Goal: Transaction & Acquisition: Purchase product/service

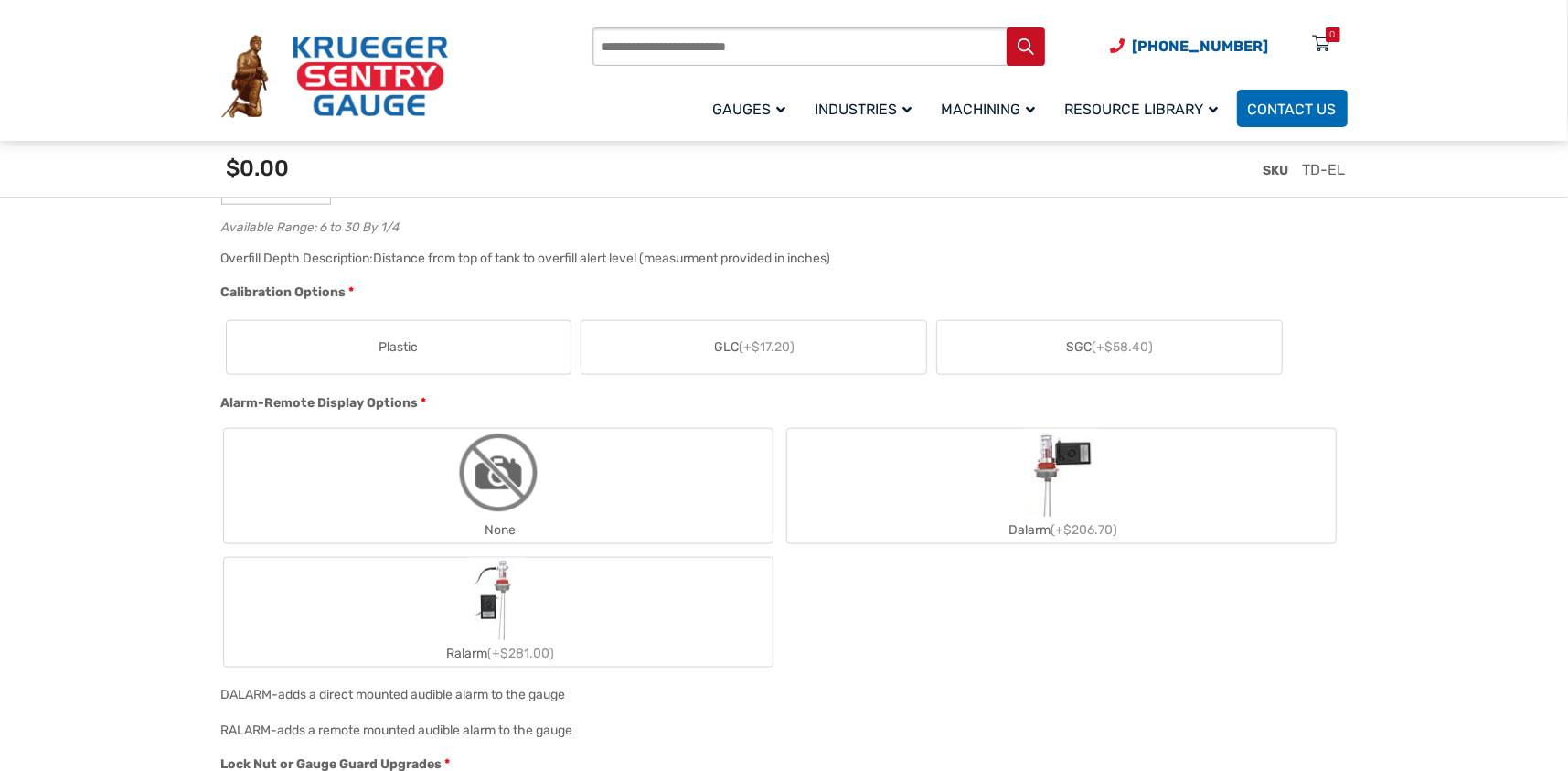
scroll to position [1400, 0]
click at [1051, 519] on div "Dalarm (+$206.70)" at bounding box center [1062, 524] width 549 height 27
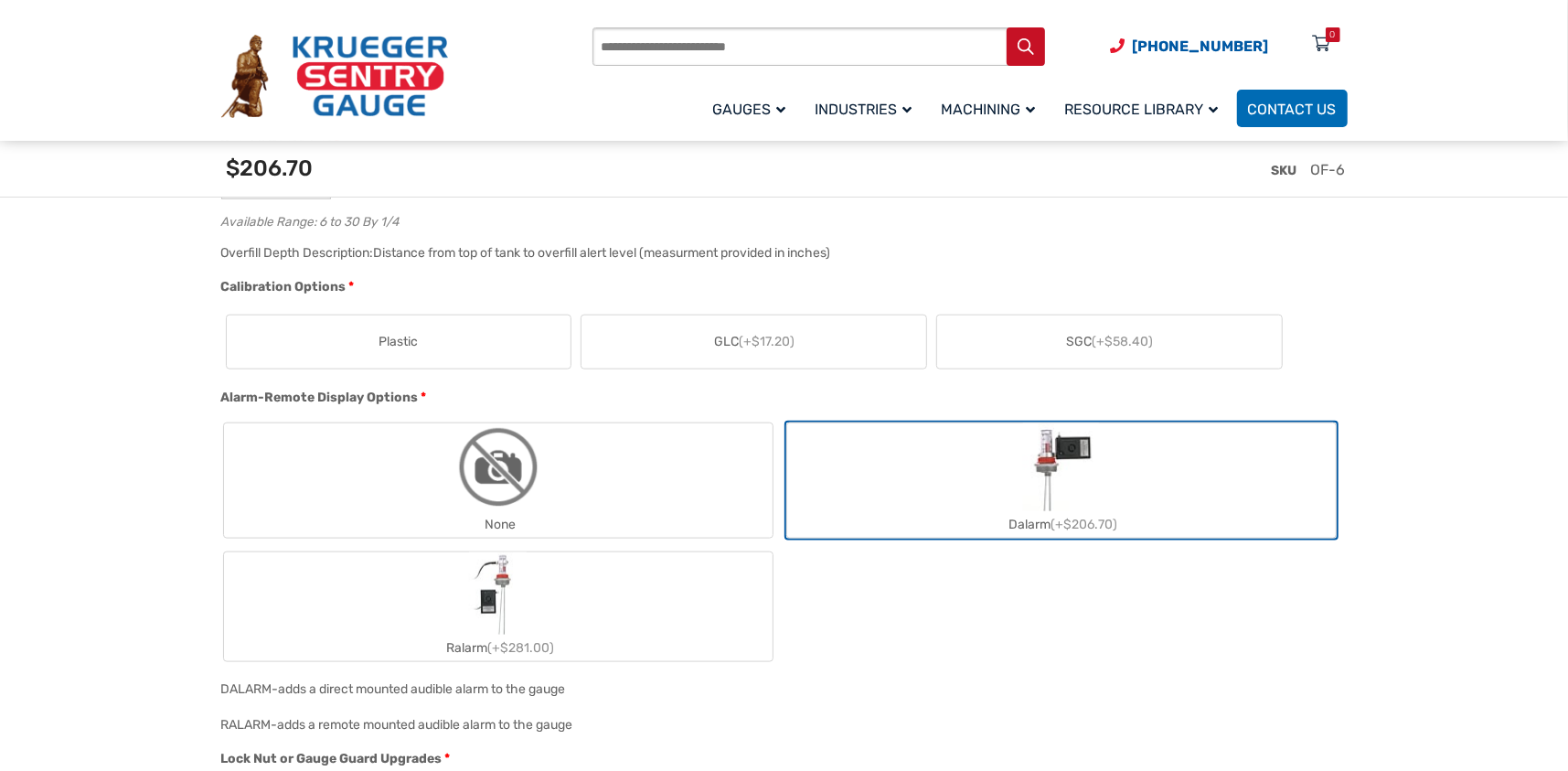
click at [1056, 486] on img "Dalarm" at bounding box center [1061, 467] width 76 height 88
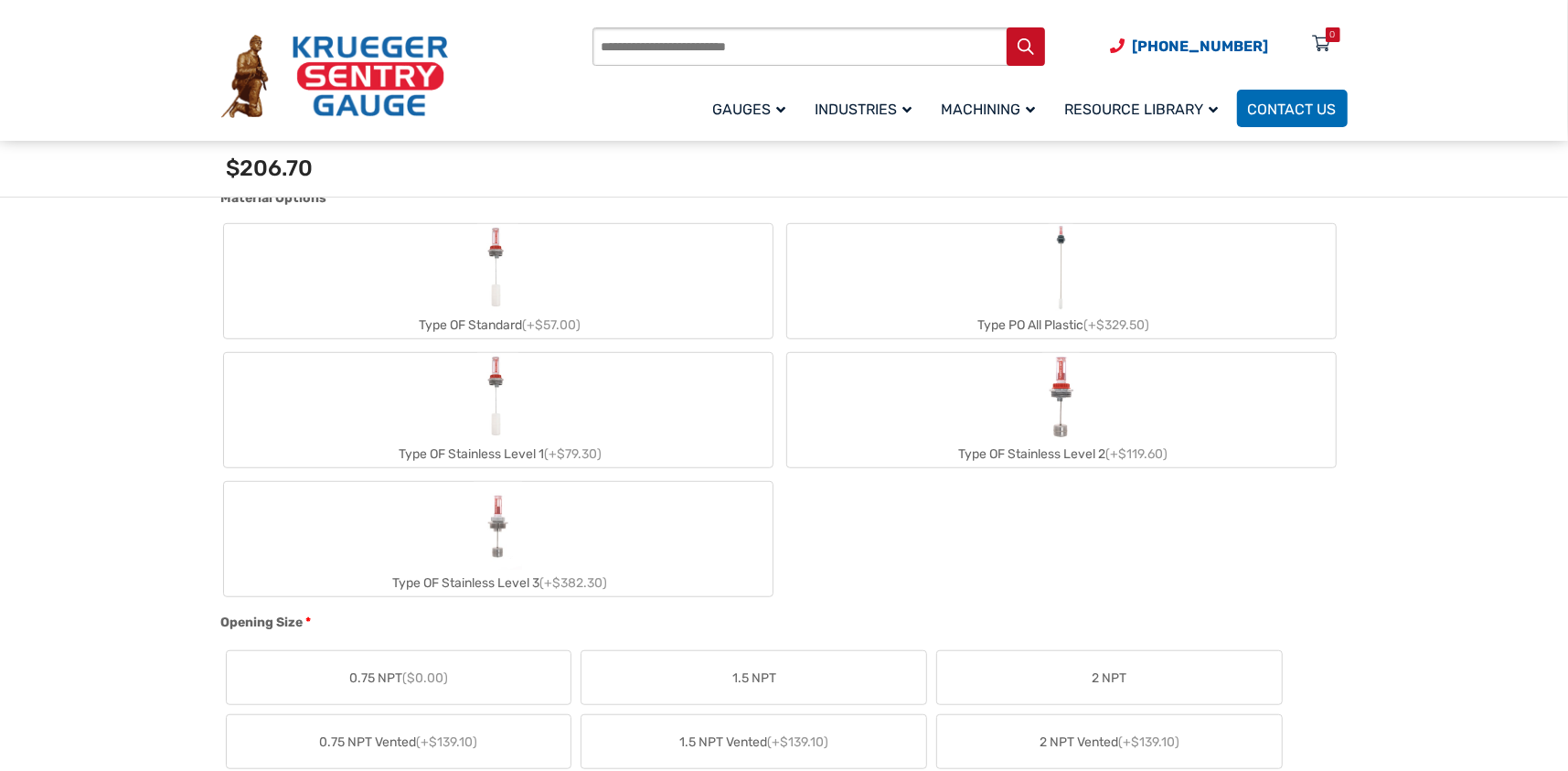
scroll to position [616, 0]
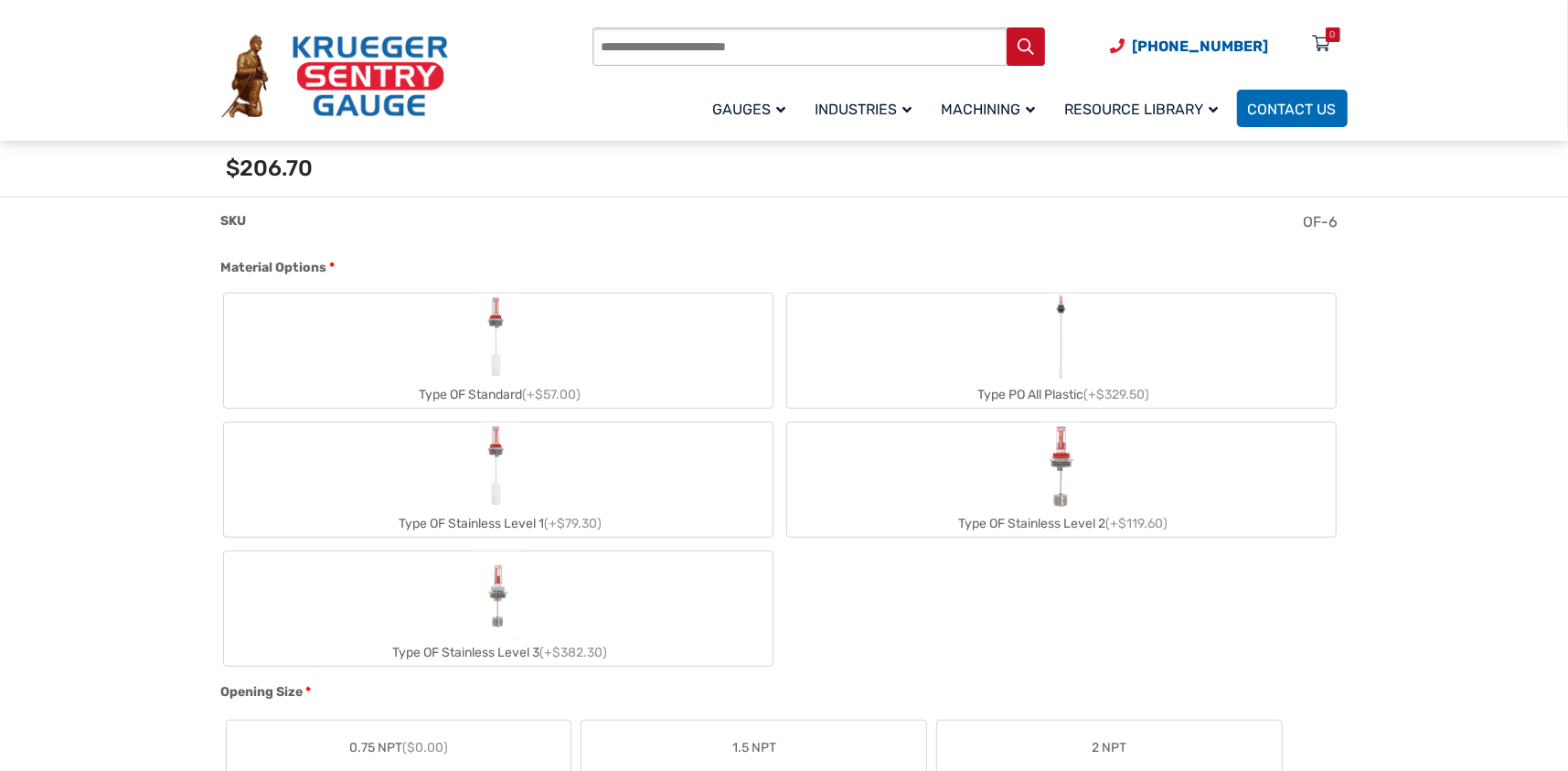
click at [1072, 519] on div "Type OF Stainless Level 2 (+$119.60)" at bounding box center [1062, 523] width 549 height 27
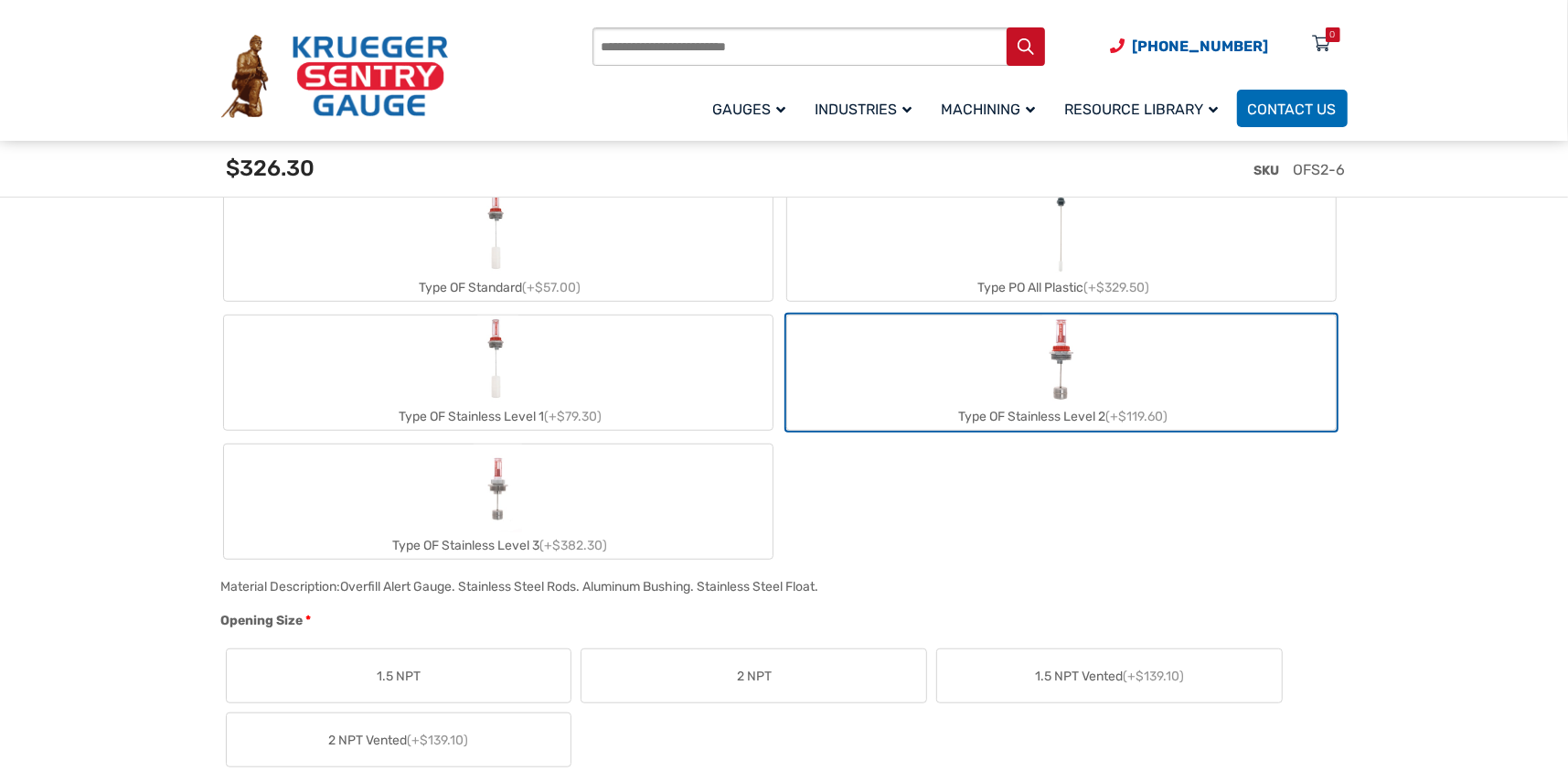
scroll to position [771, 0]
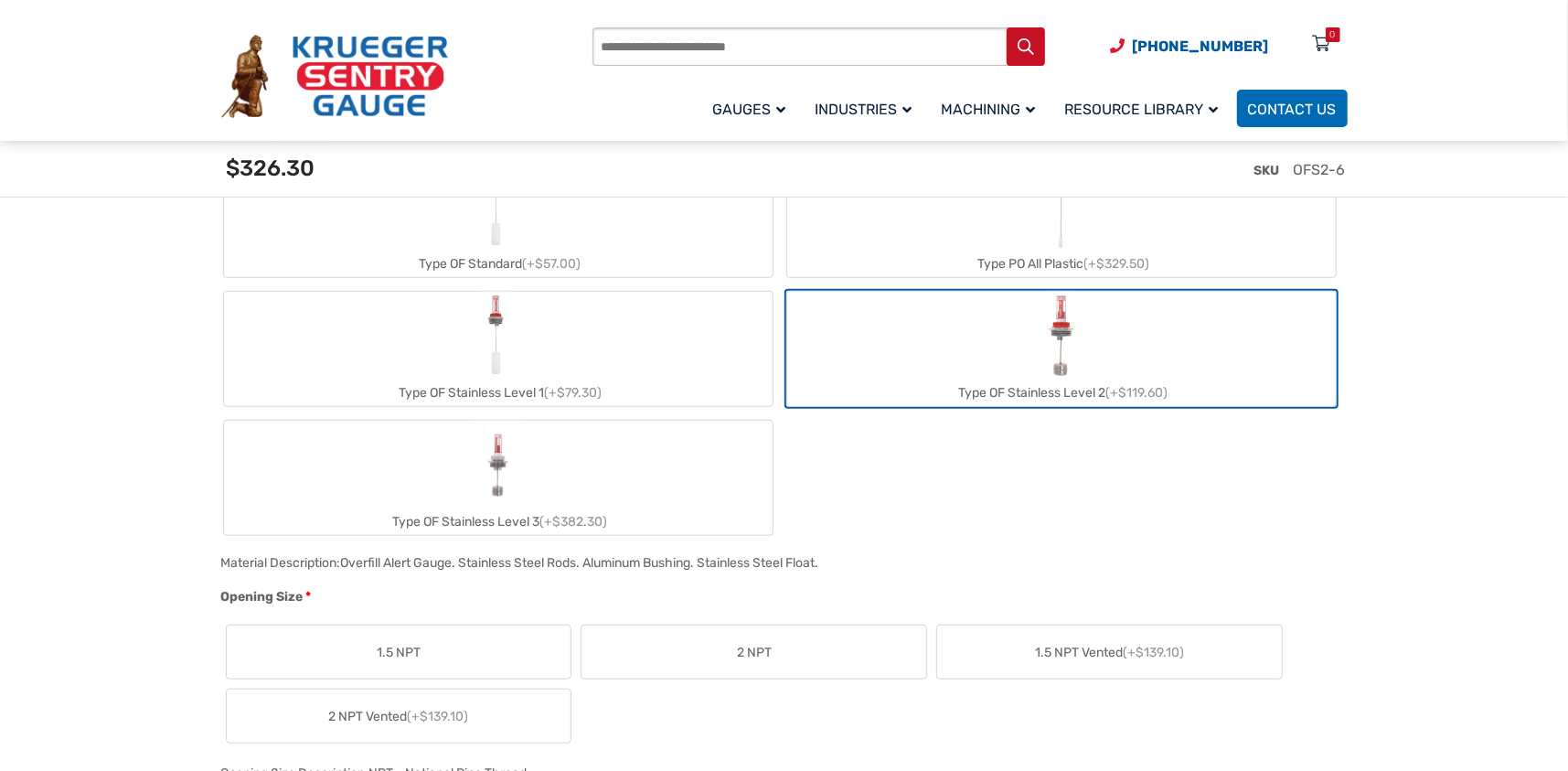
click at [1056, 355] on img "Type OF Stainless Level 2" at bounding box center [1061, 336] width 37 height 88
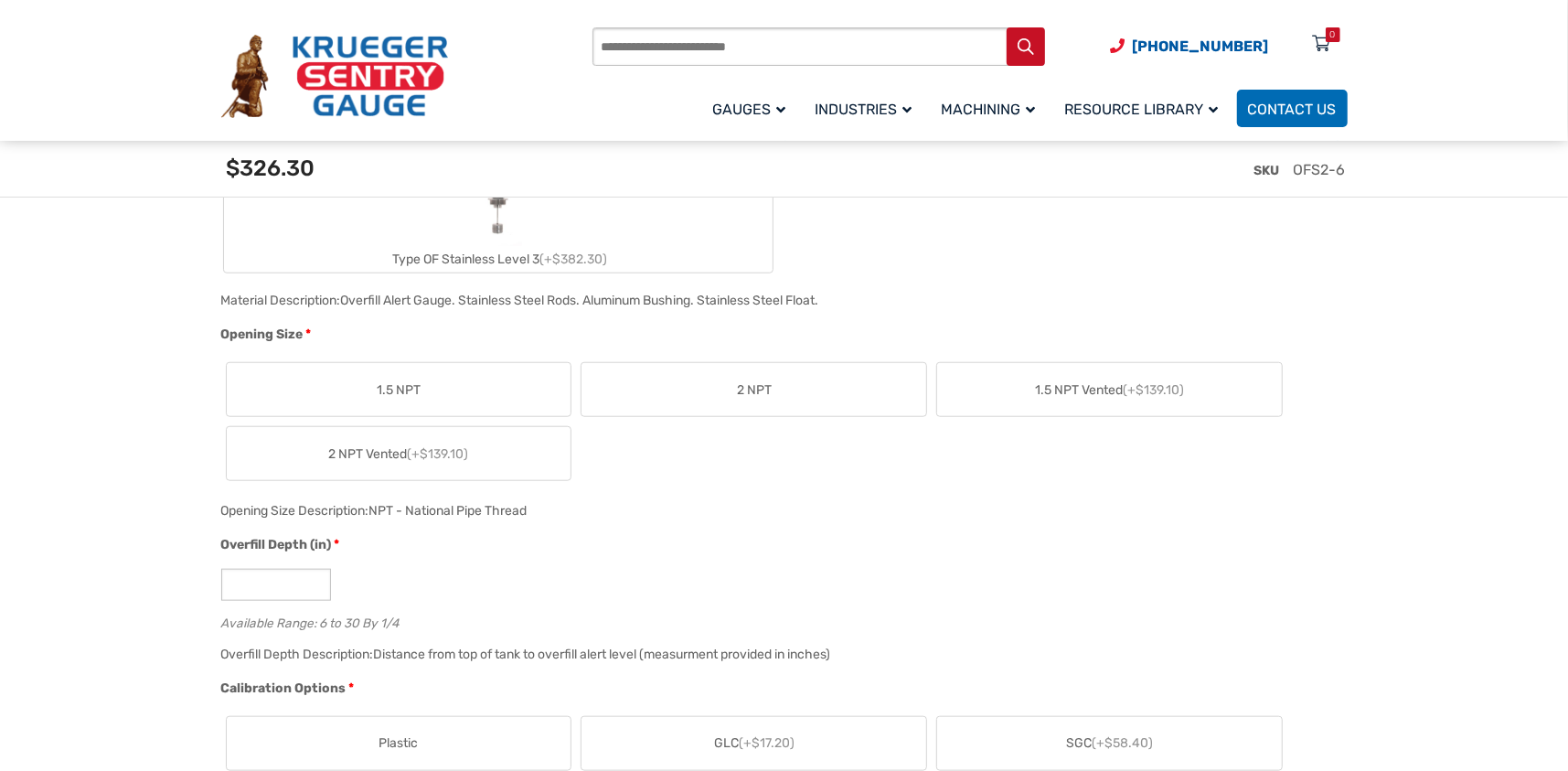
scroll to position [1040, 0]
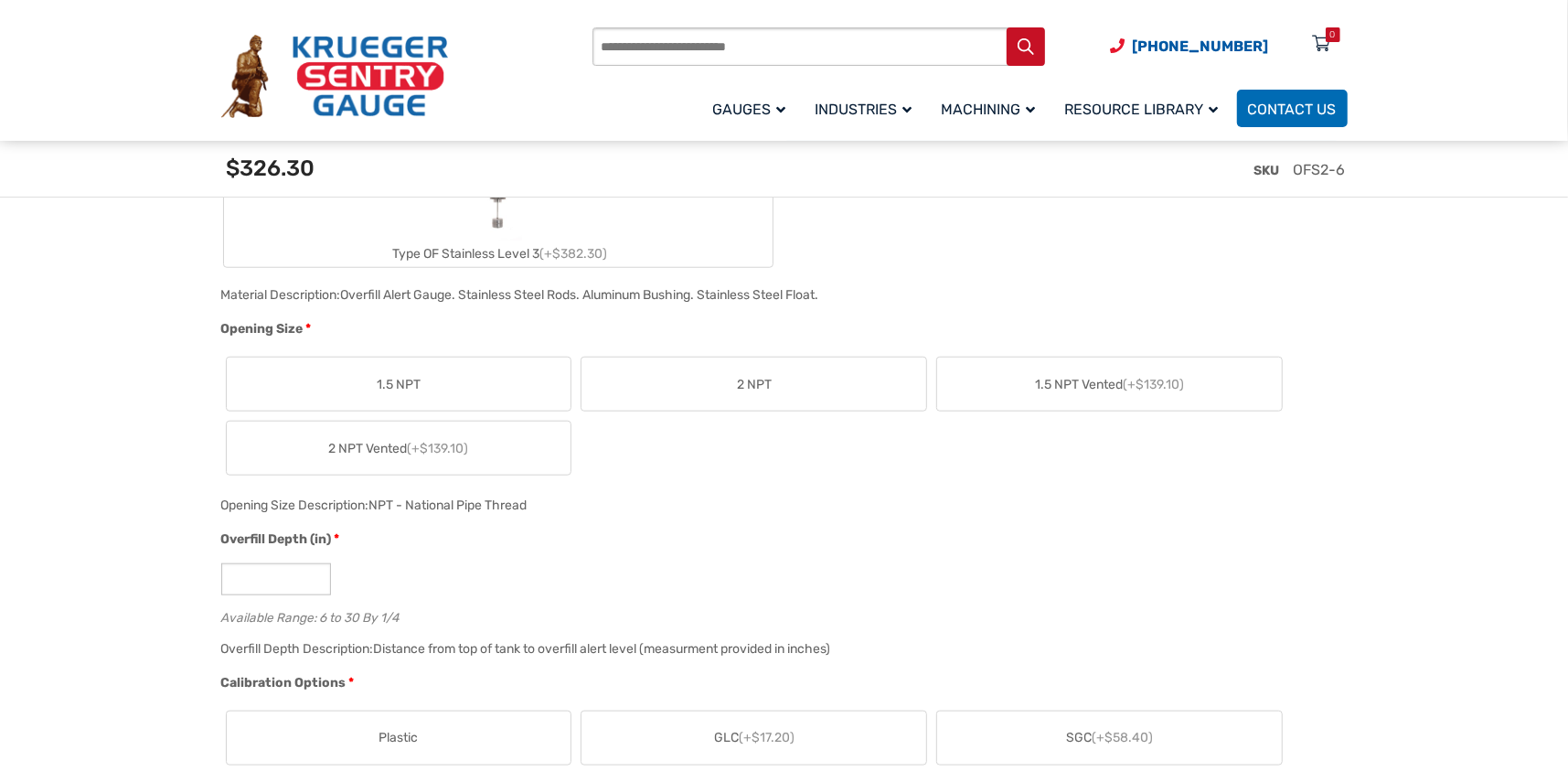
click at [773, 361] on label "2 NPT" at bounding box center [754, 384] width 344 height 53
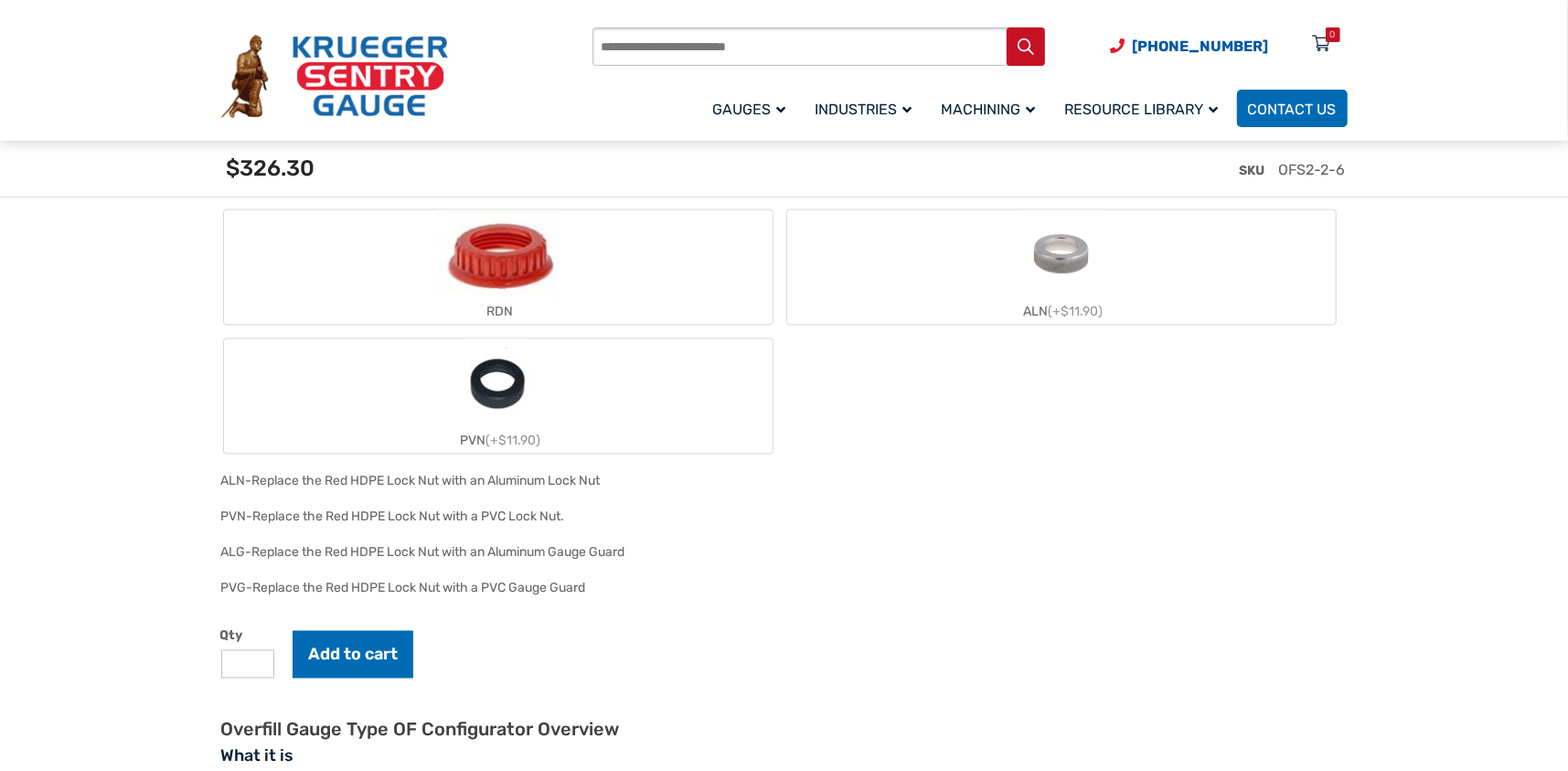
scroll to position [2028, 0]
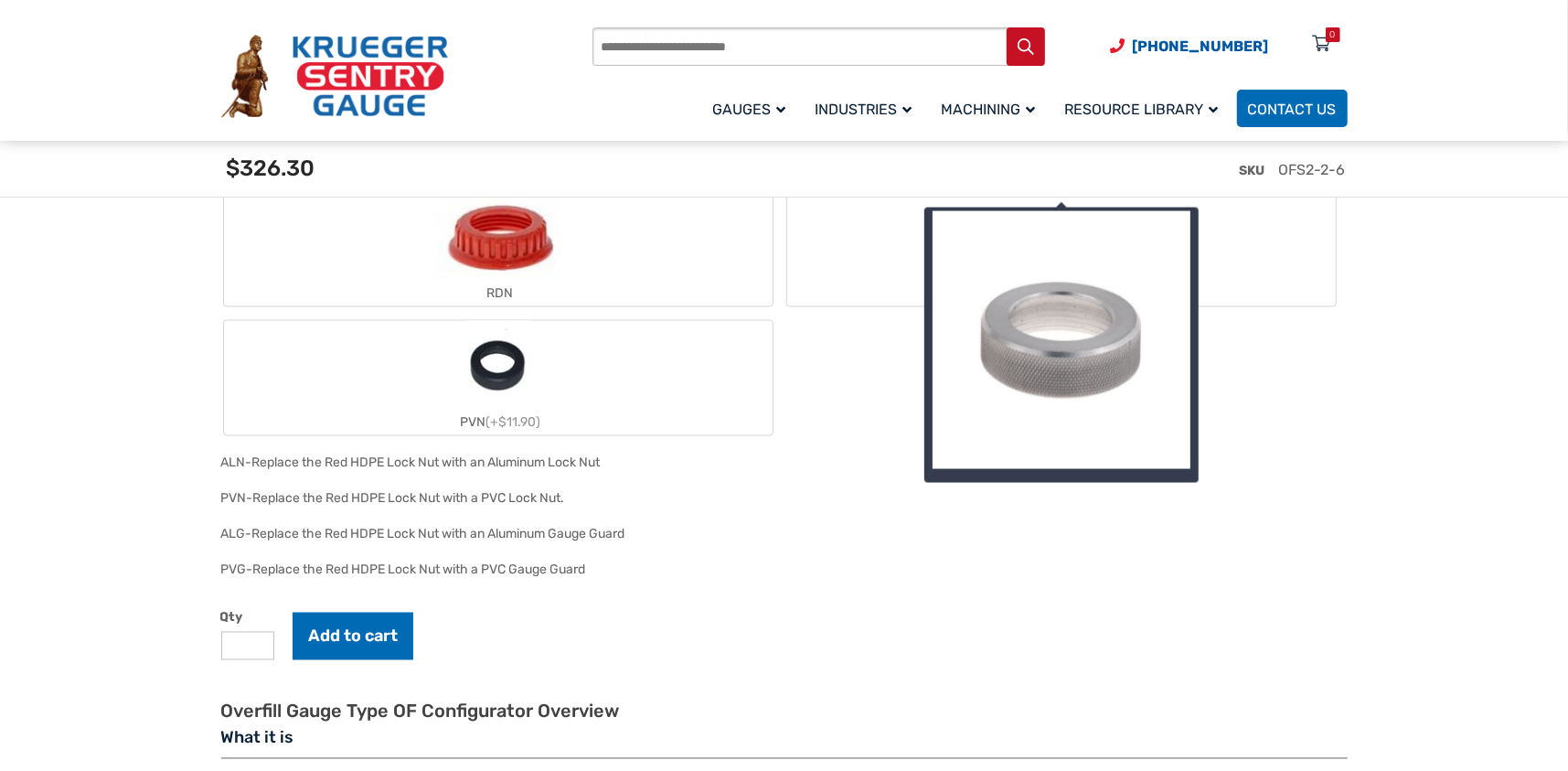
click at [1299, 248] on label "ALN (+$11.90)" at bounding box center [1062, 249] width 549 height 115
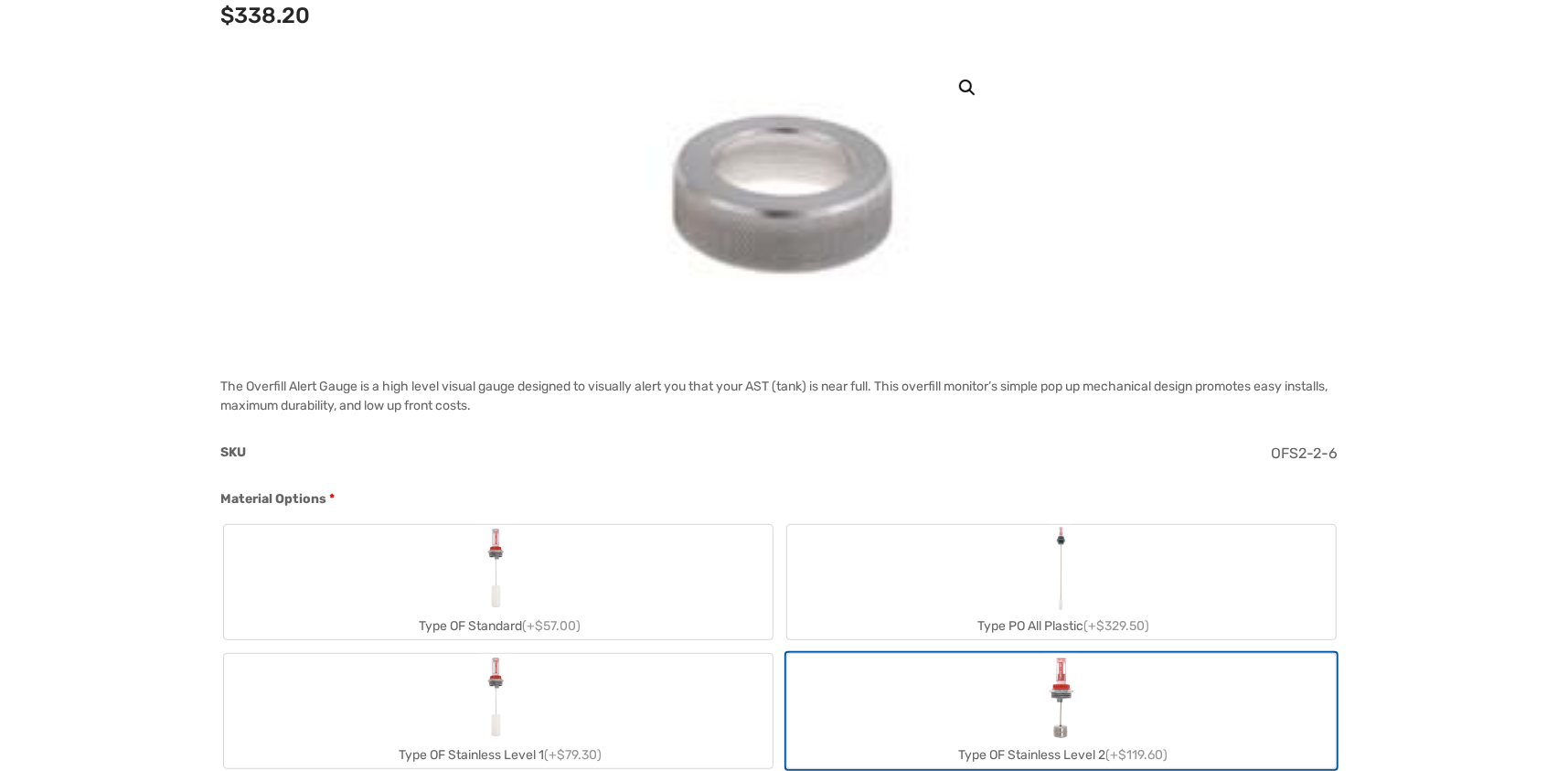
scroll to position [0, 0]
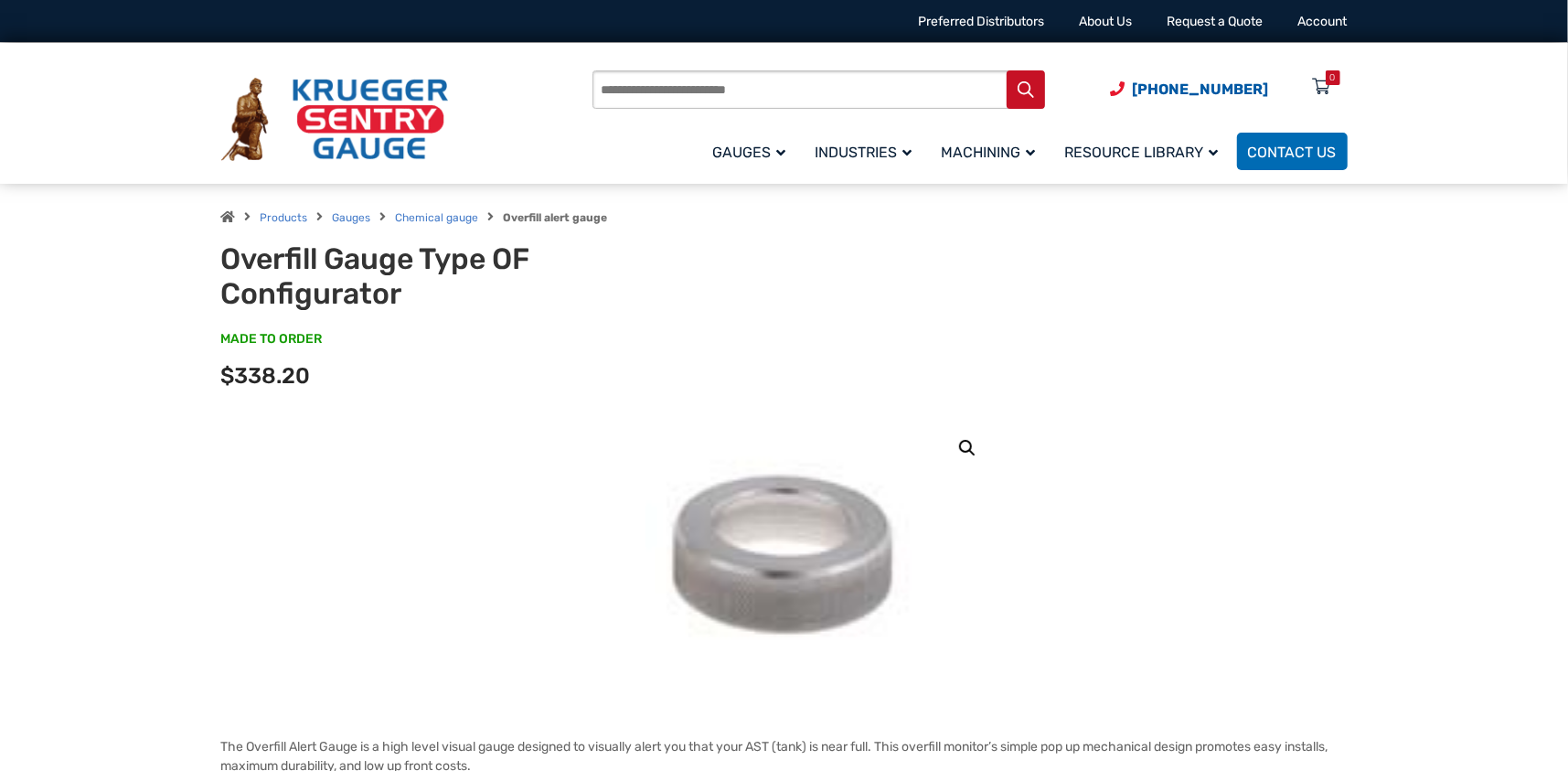
click at [478, 265] on h1 "Overfill Gauge Type OF Configurator" at bounding box center [447, 277] width 451 height 71
click at [637, 350] on p "MADE TO ORDER SKU#: OF-6" at bounding box center [784, 349] width 1127 height 37
click at [658, 92] on input "Products search" at bounding box center [819, 90] width 453 height 38
drag, startPoint x: 715, startPoint y: 86, endPoint x: 595, endPoint y: 91, distance: 120.1
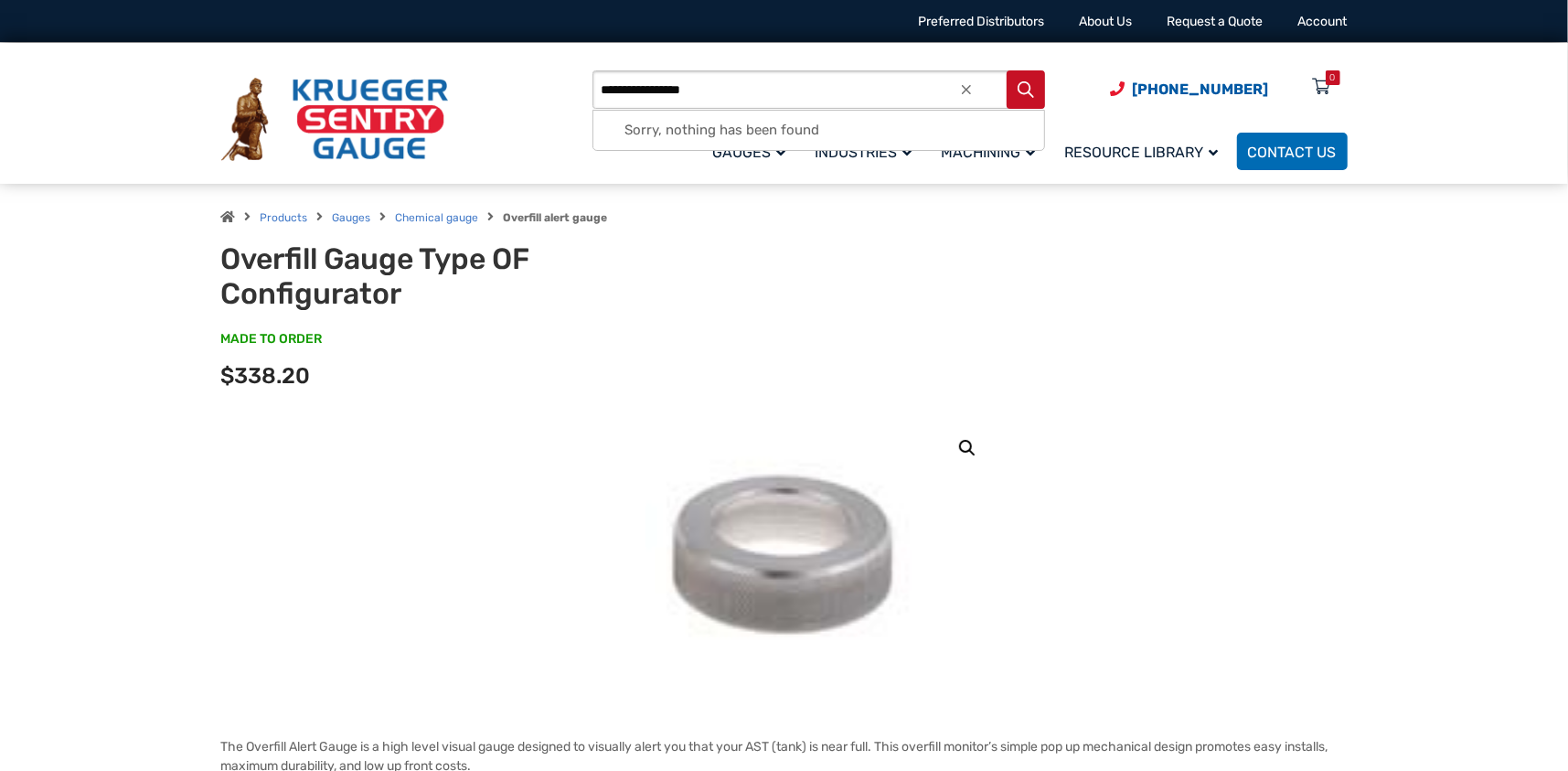
click at [595, 91] on input "**********" at bounding box center [819, 90] width 453 height 38
type input "**********"
